Goal: Find specific page/section: Find specific page/section

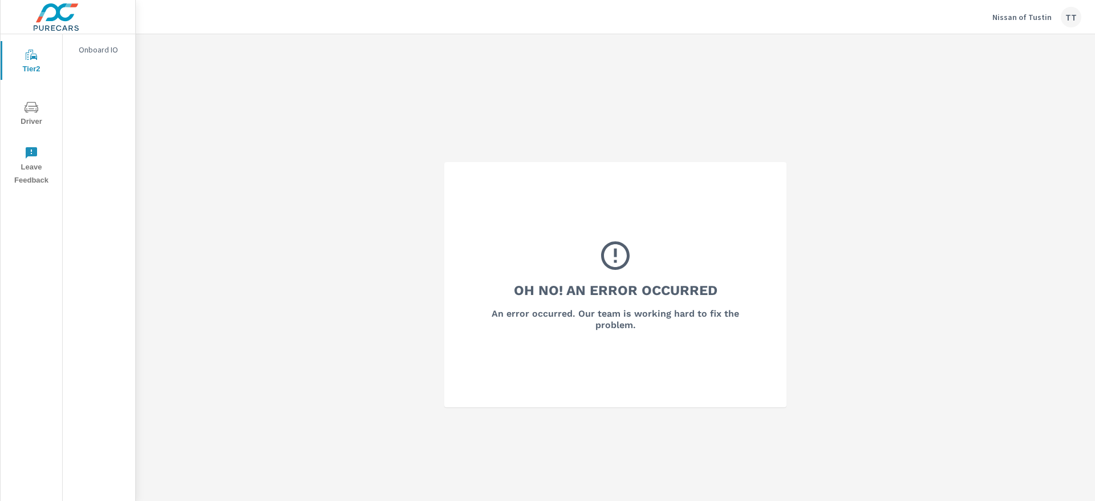
click at [1065, 23] on div "TT" at bounding box center [1071, 17] width 21 height 21
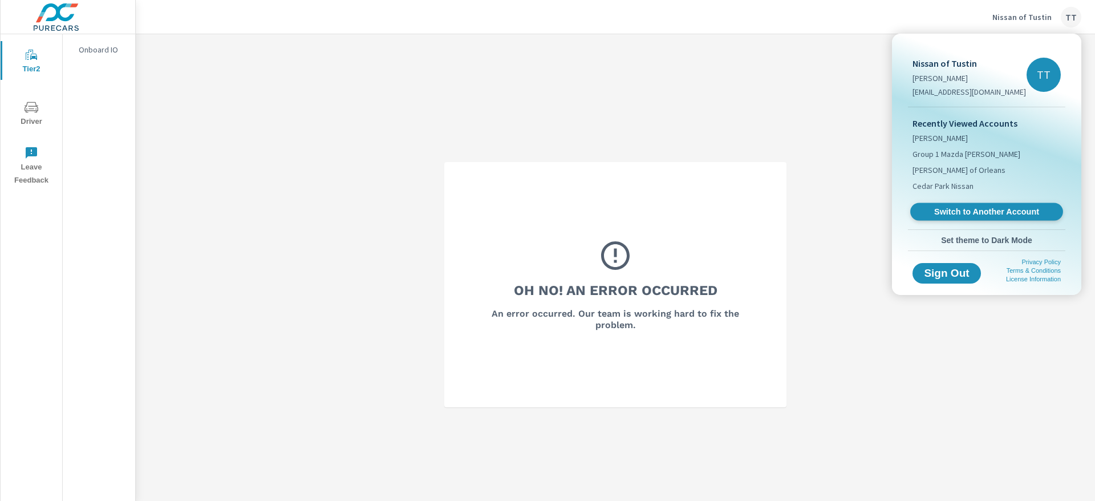
click at [974, 205] on link "Switch to Another Account" at bounding box center [986, 212] width 153 height 18
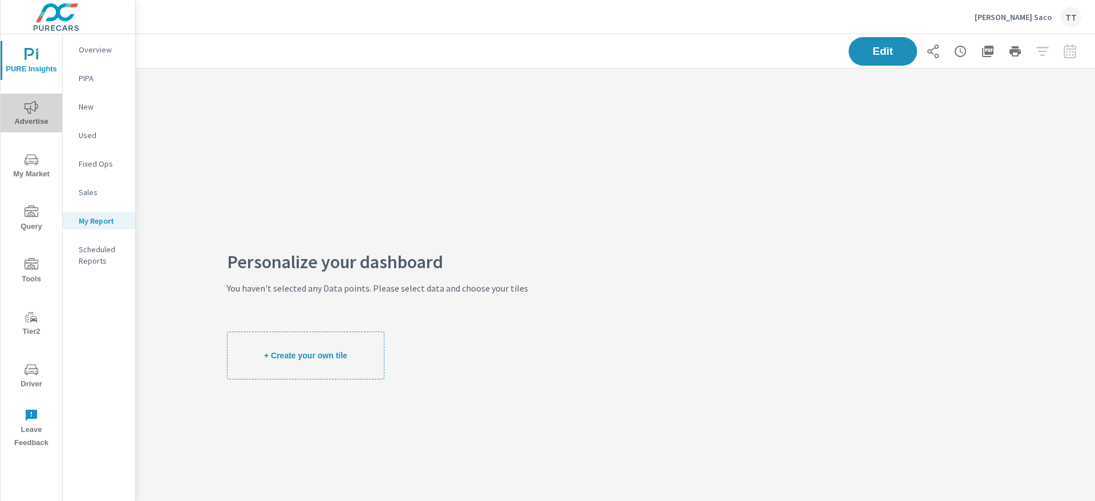
click at [32, 119] on span "Advertise" at bounding box center [31, 114] width 55 height 28
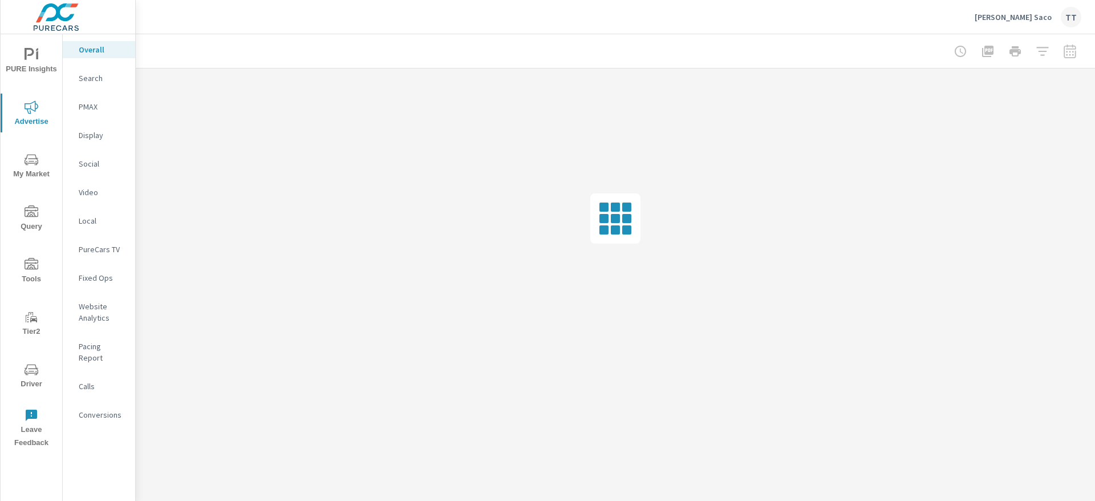
click at [90, 139] on p "Display" at bounding box center [102, 134] width 47 height 11
